Goal: Information Seeking & Learning: Learn about a topic

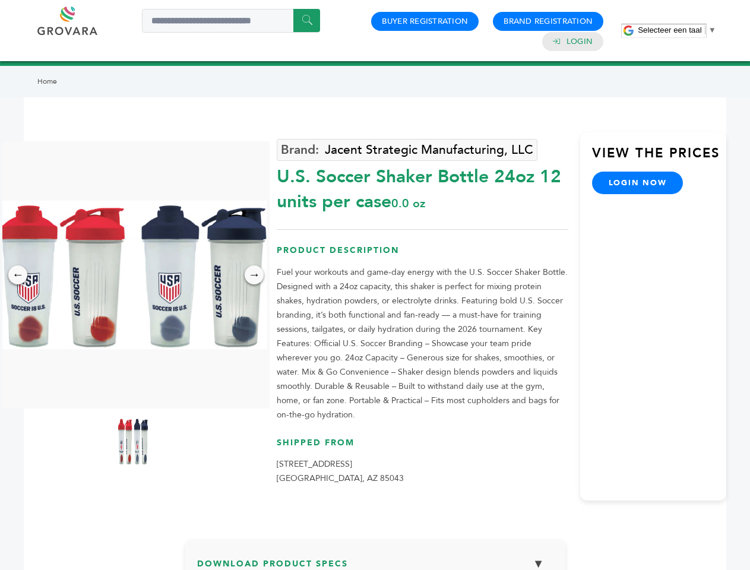
click at [677, 30] on span "Selecteer een taal" at bounding box center [669, 30] width 64 height 9
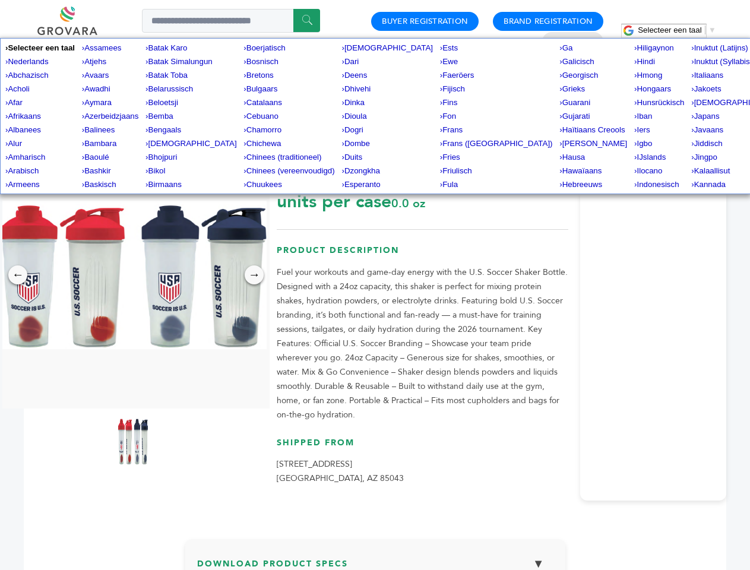
click at [133, 275] on img at bounding box center [132, 275] width 267 height 148
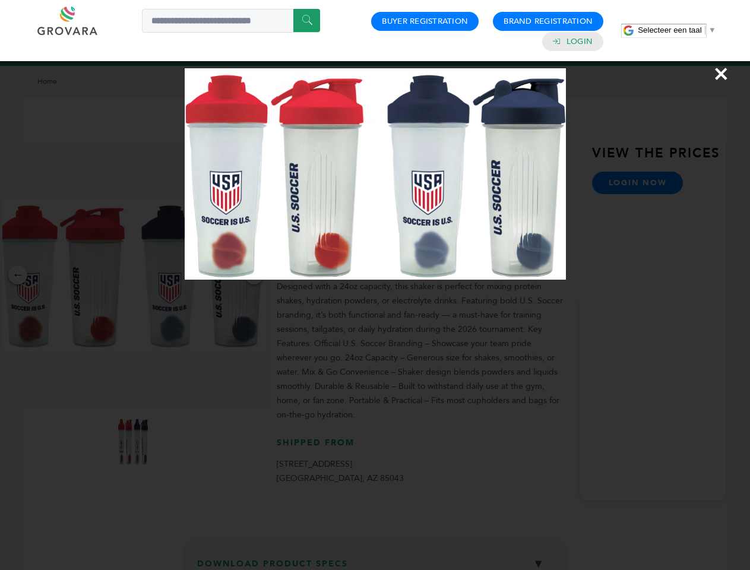
click at [18, 275] on div "×" at bounding box center [375, 285] width 750 height 570
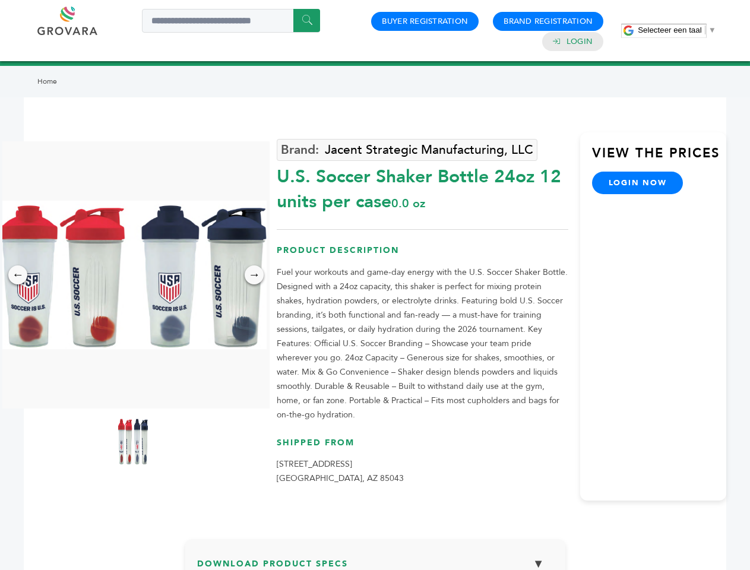
click at [254, 275] on div "→" at bounding box center [254, 274] width 19 height 19
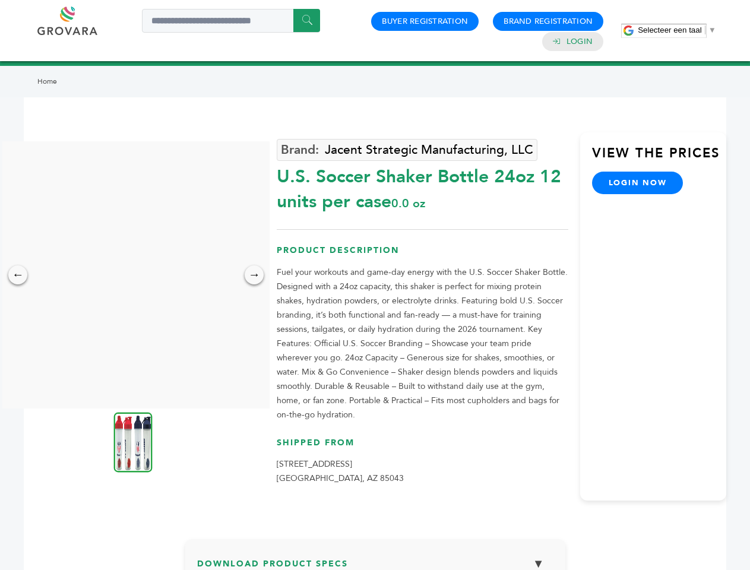
click at [133, 441] on img at bounding box center [133, 442] width 39 height 60
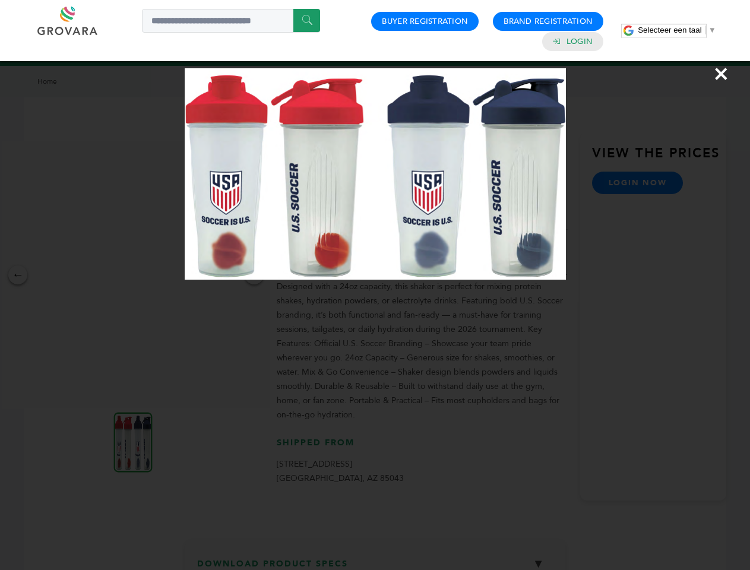
click at [375, 560] on div "×" at bounding box center [375, 285] width 750 height 570
